Goal: Transaction & Acquisition: Purchase product/service

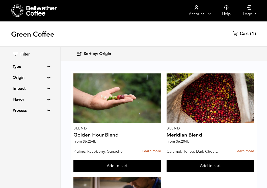
click at [48, 77] on summary "Origin" at bounding box center [30, 78] width 35 height 6
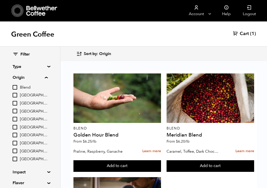
click at [47, 65] on summary "Type" at bounding box center [30, 67] width 35 height 6
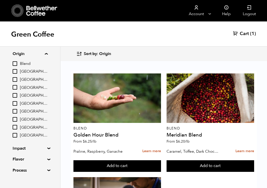
scroll to position [75, 0]
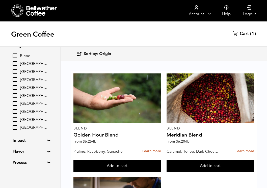
click at [47, 137] on div "Filter Type Blend Single Origin Decaf Seasonal Year Round Origin Blend Brazil B…" at bounding box center [30, 70] width 60 height 199
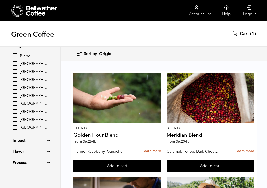
click at [48, 141] on summary "Impact" at bounding box center [30, 141] width 35 height 6
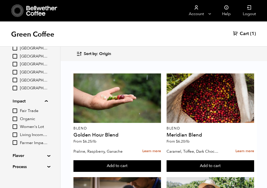
scroll to position [119, 0]
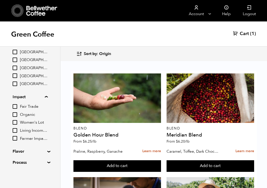
click at [16, 114] on input "Organic" at bounding box center [15, 114] width 5 height 5
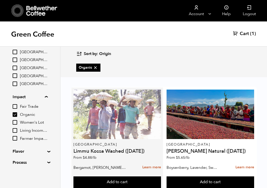
scroll to position [28, 0]
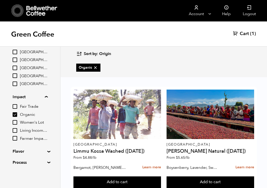
click at [16, 113] on input "Organic" at bounding box center [15, 114] width 5 height 5
checkbox input "false"
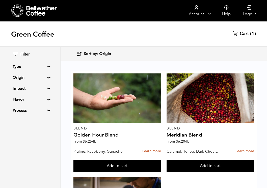
click at [46, 88] on summary "Impact" at bounding box center [30, 89] width 35 height 6
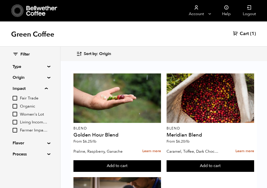
click at [47, 79] on div "Filter Type Blend Single Origin Decaf Seasonal Year Round Origin Blend Brazil B…" at bounding box center [30, 105] width 60 height 116
click at [47, 78] on summary "Origin" at bounding box center [30, 78] width 35 height 6
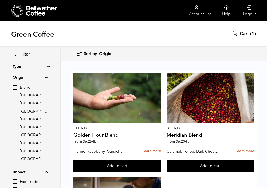
click at [14, 125] on input "[GEOGRAPHIC_DATA]" at bounding box center [15, 127] width 5 height 5
checkbox input "true"
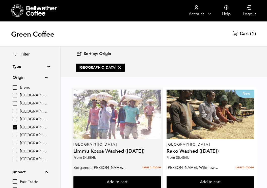
scroll to position [119, 0]
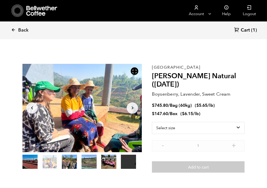
scroll to position [220, 216]
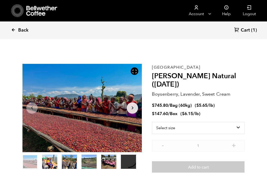
click at [18, 31] on span "Back" at bounding box center [23, 30] width 10 height 6
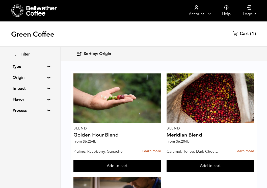
scroll to position [0, 0]
